Goal: Information Seeking & Learning: Learn about a topic

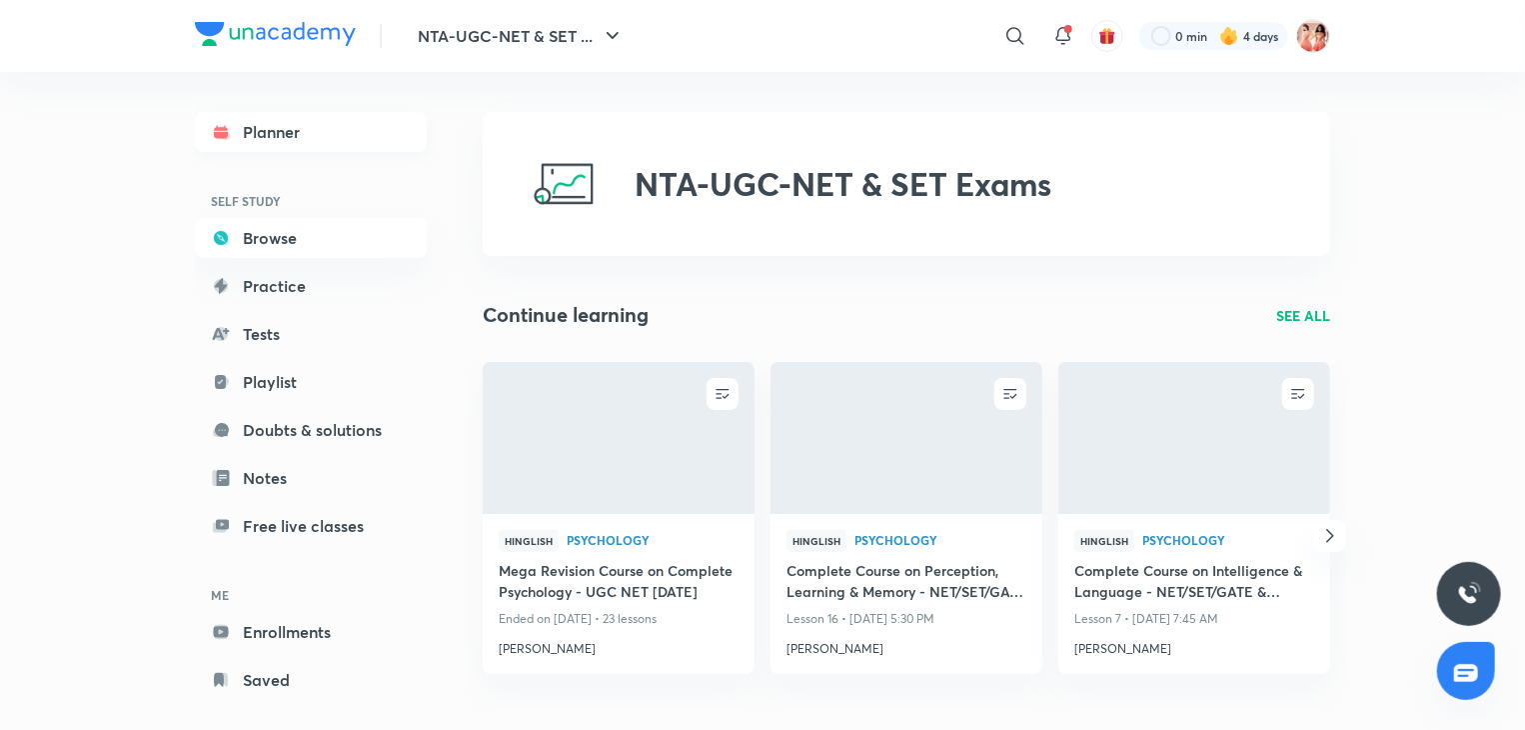
click at [341, 139] on link "Planner" at bounding box center [311, 132] width 232 height 40
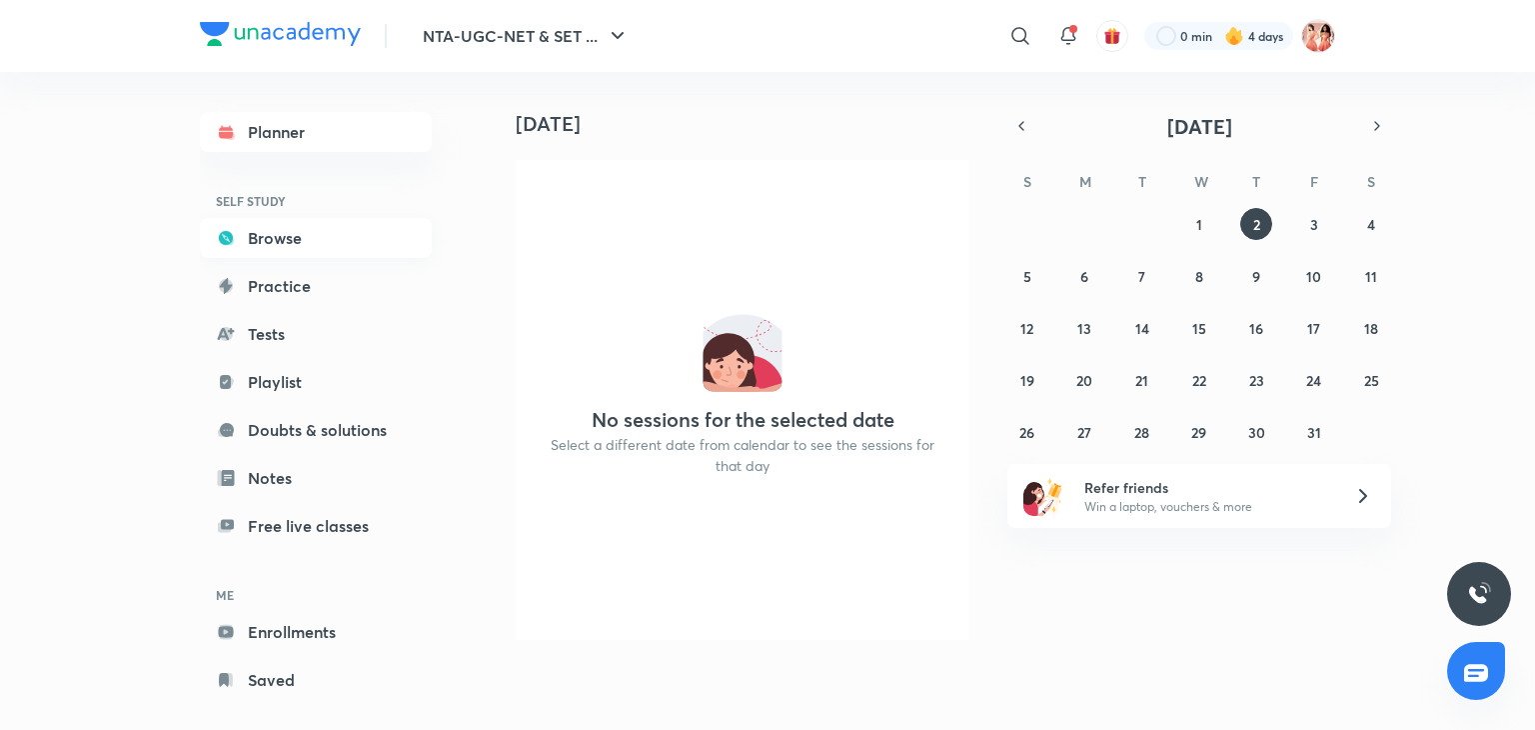
click at [320, 223] on link "Browse" at bounding box center [316, 238] width 232 height 40
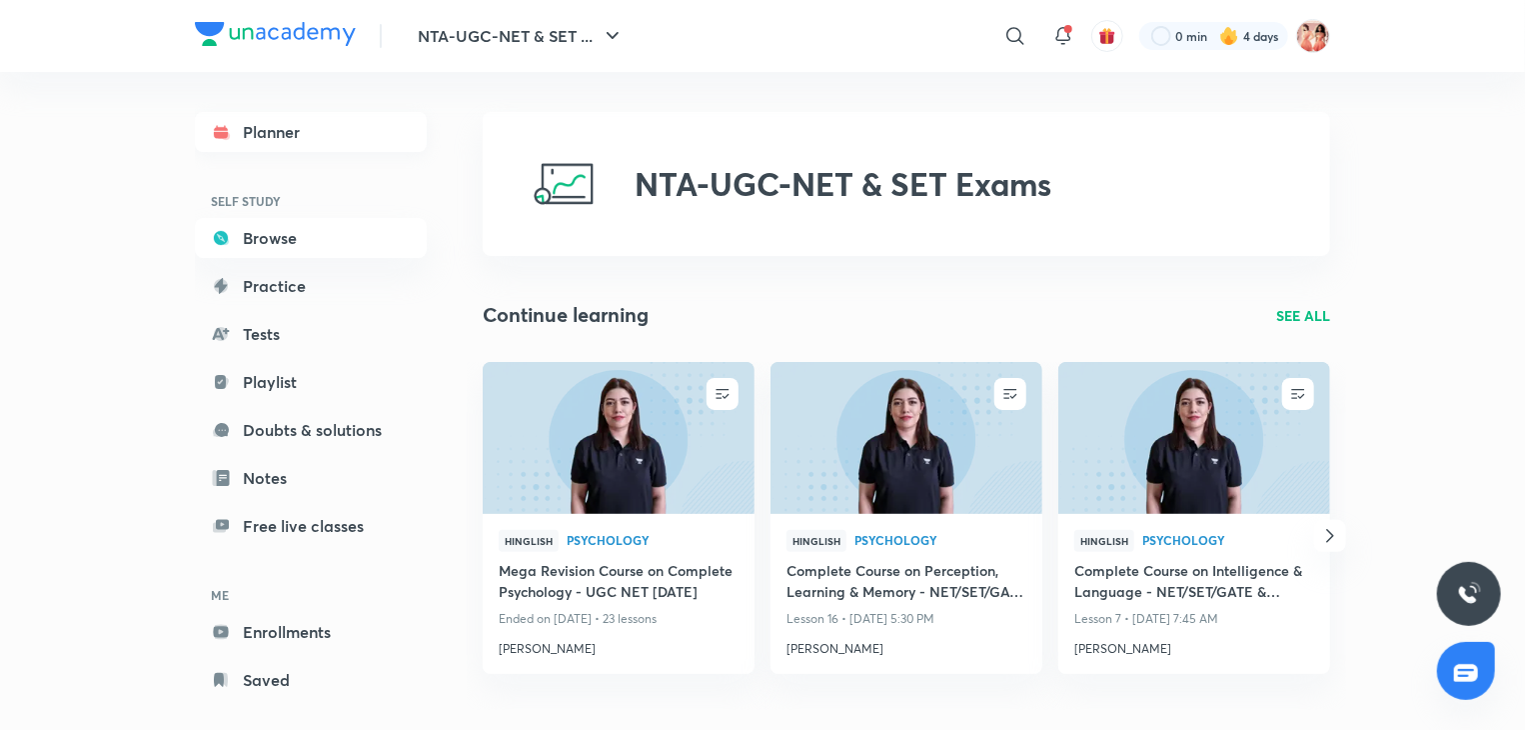
click at [368, 141] on link "Planner" at bounding box center [311, 132] width 232 height 40
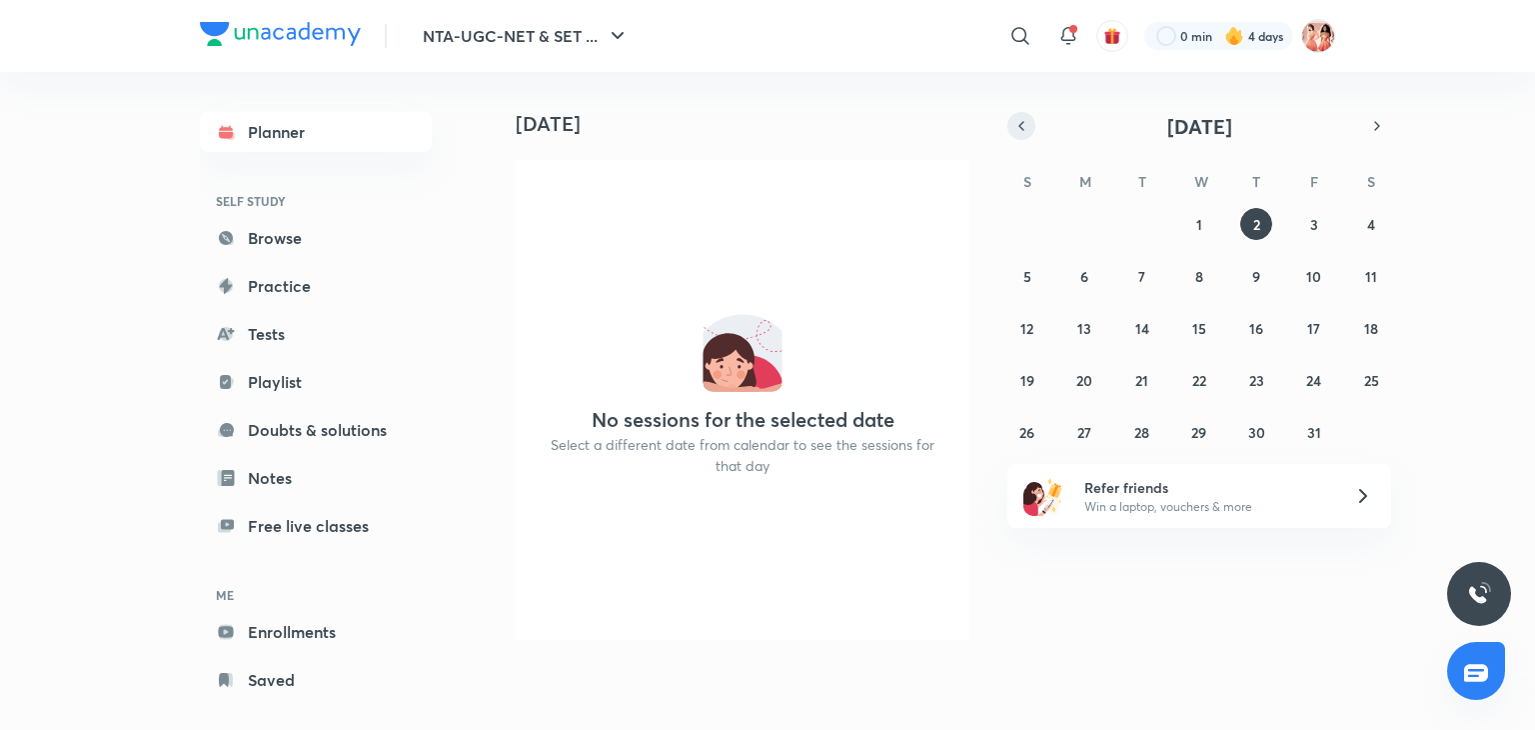
click at [1015, 113] on button "button" at bounding box center [1021, 126] width 28 height 28
click at [1086, 371] on abbr "22" at bounding box center [1084, 380] width 14 height 19
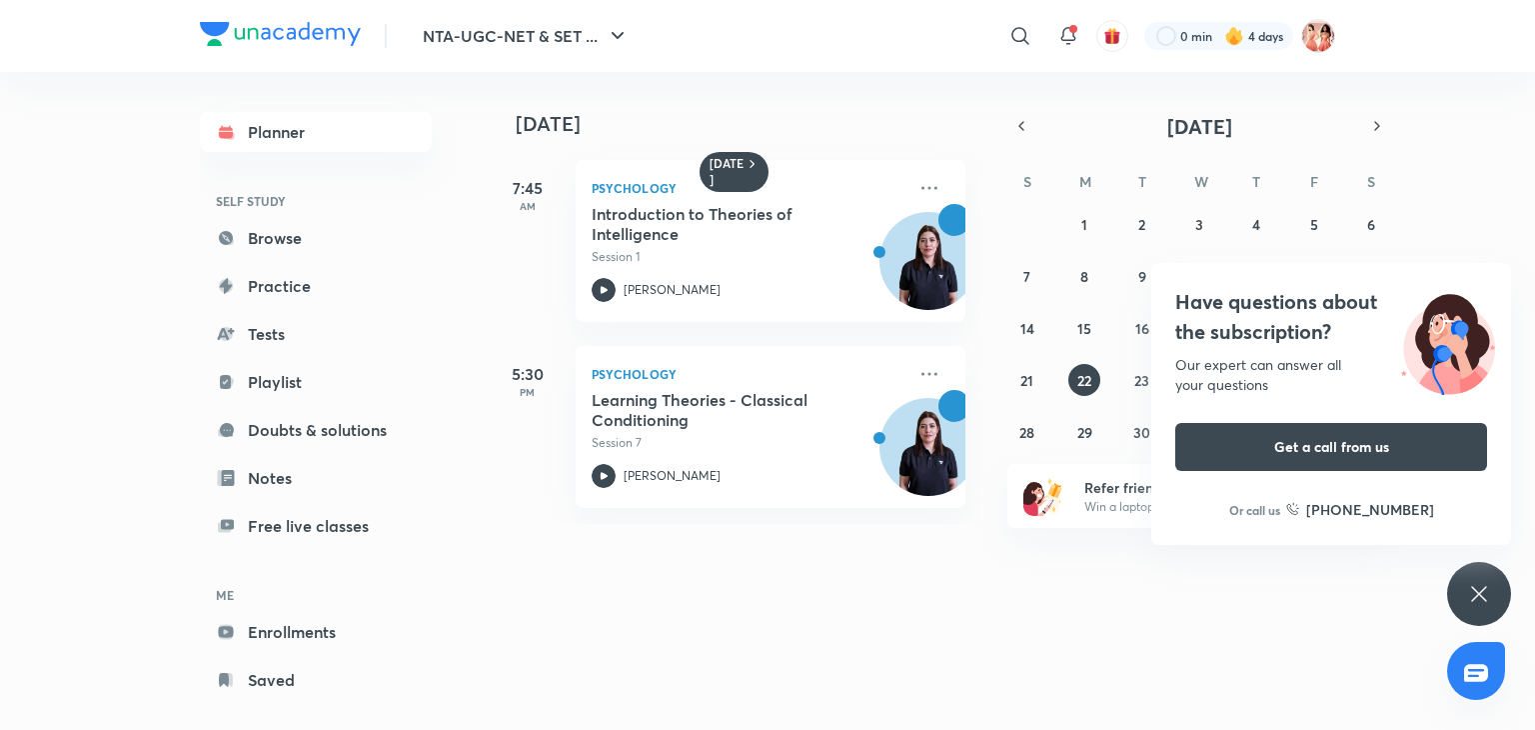
click at [1471, 272] on div "Have questions about the subscription? Our expert can answer all your questions…" at bounding box center [1331, 404] width 360 height 282
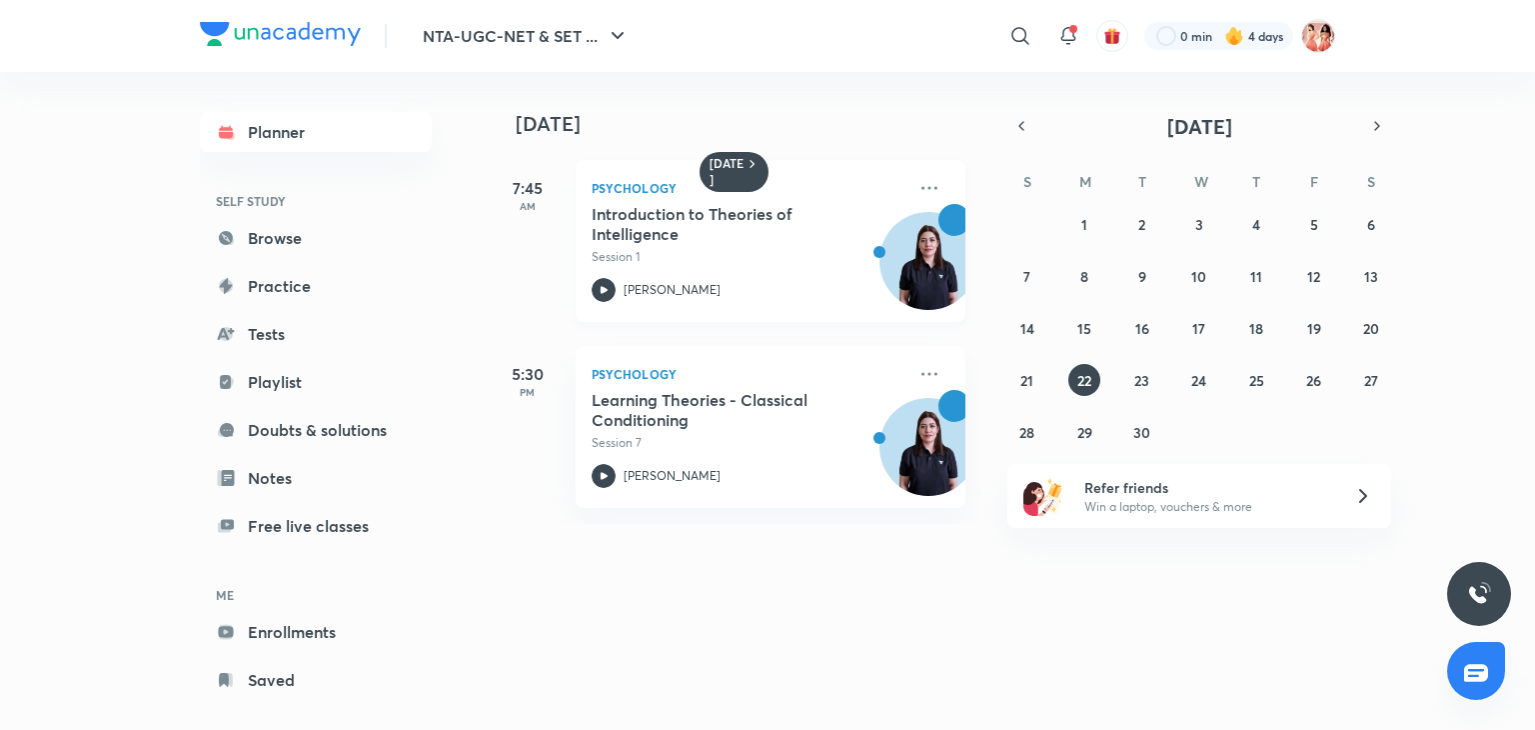
click at [881, 282] on img at bounding box center [929, 271] width 96 height 96
click at [1144, 389] on button "23" at bounding box center [1142, 380] width 32 height 32
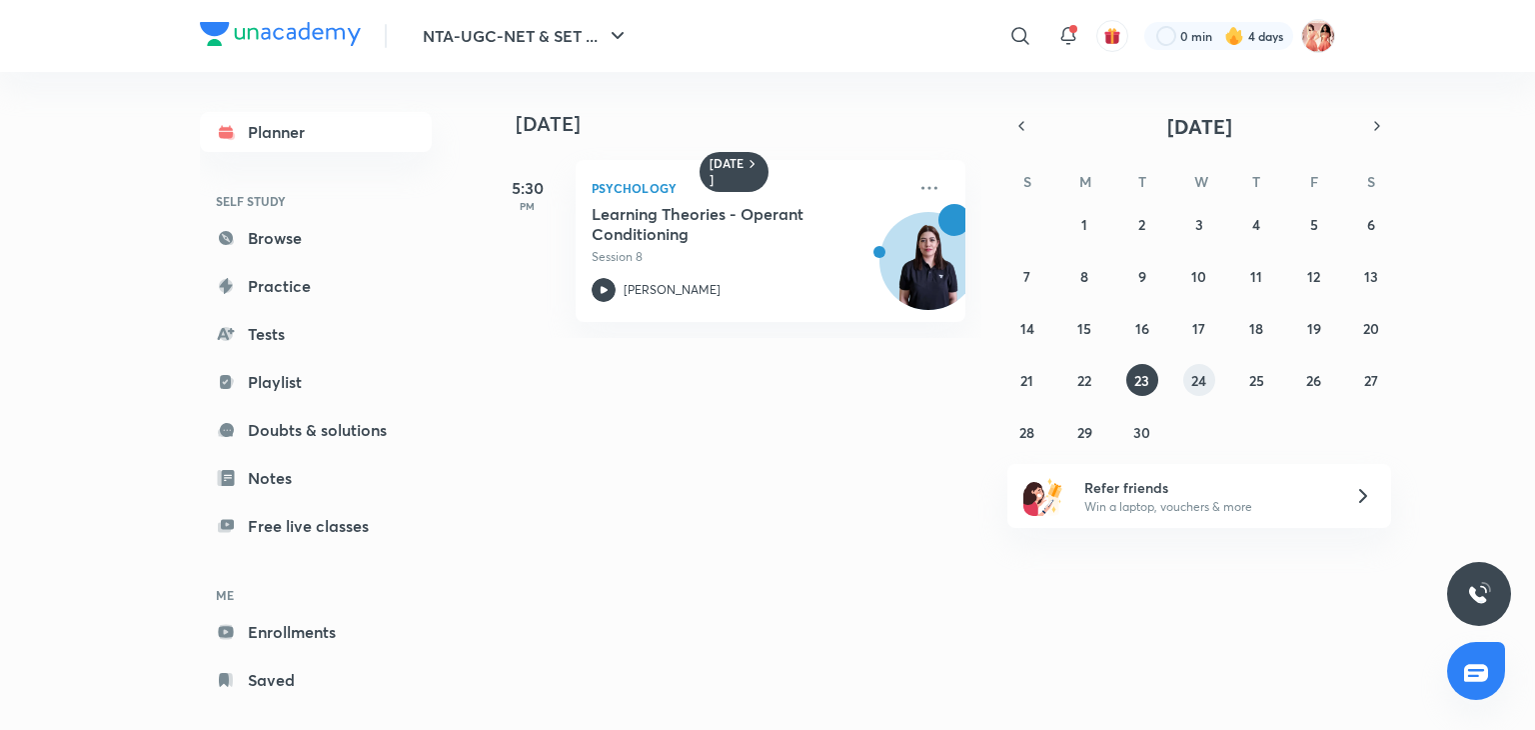
click at [1189, 374] on button "24" at bounding box center [1199, 380] width 32 height 32
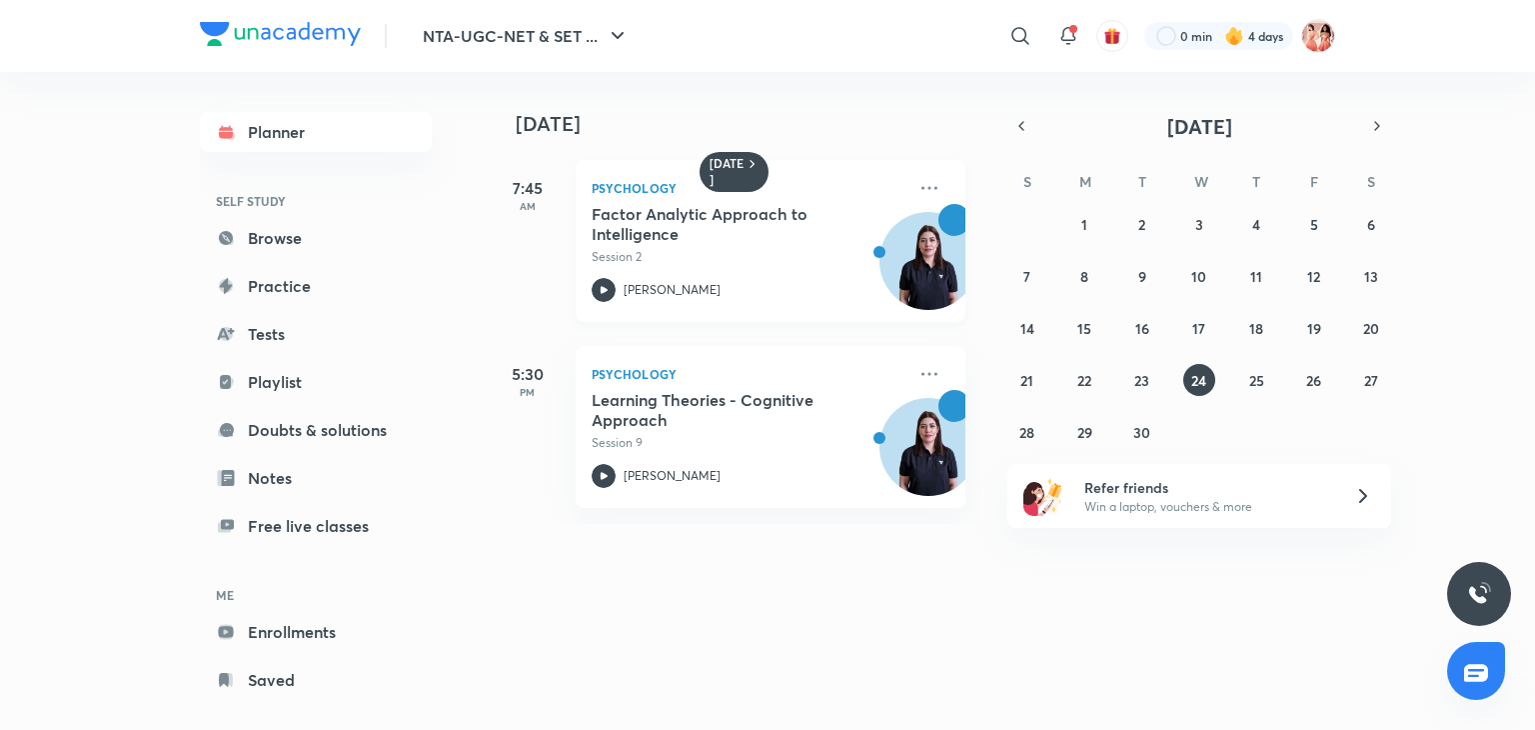
click at [843, 248] on p "Session 2" at bounding box center [749, 257] width 314 height 18
